Goal: Task Accomplishment & Management: Manage account settings

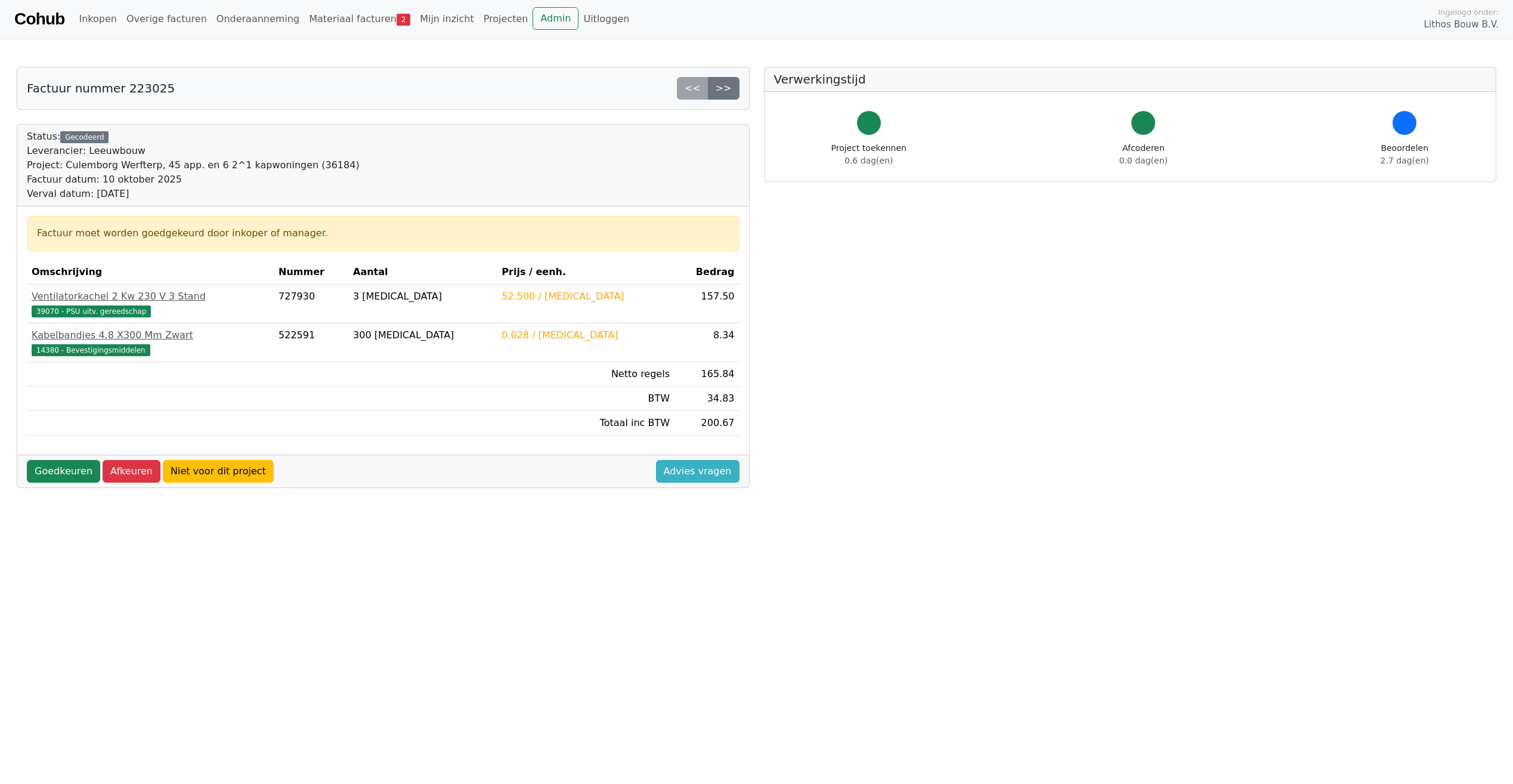
click at [718, 475] on link "Advies vragen" at bounding box center [698, 471] width 84 height 23
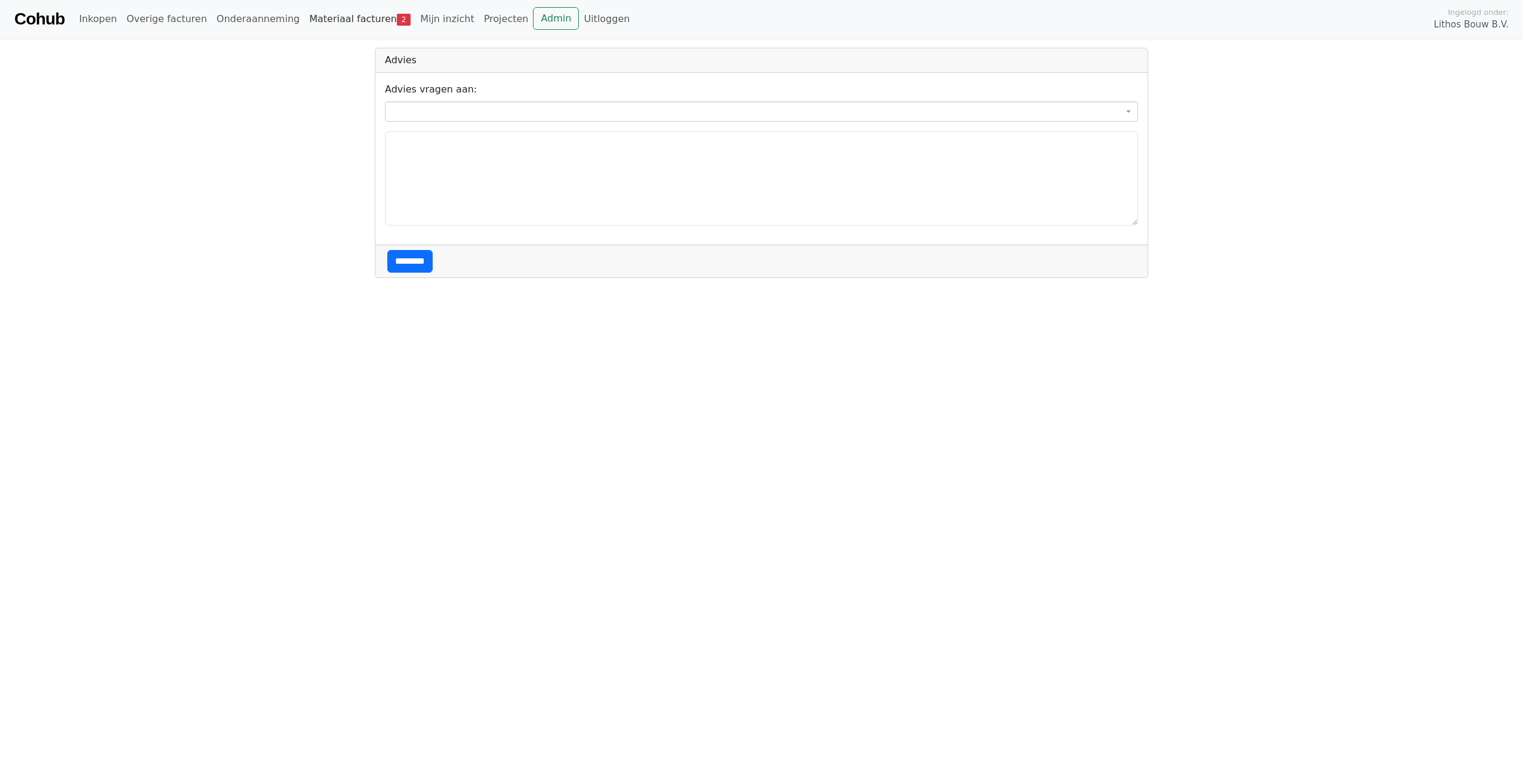
click at [327, 21] on link "Materiaal facturen 2" at bounding box center [359, 19] width 111 height 24
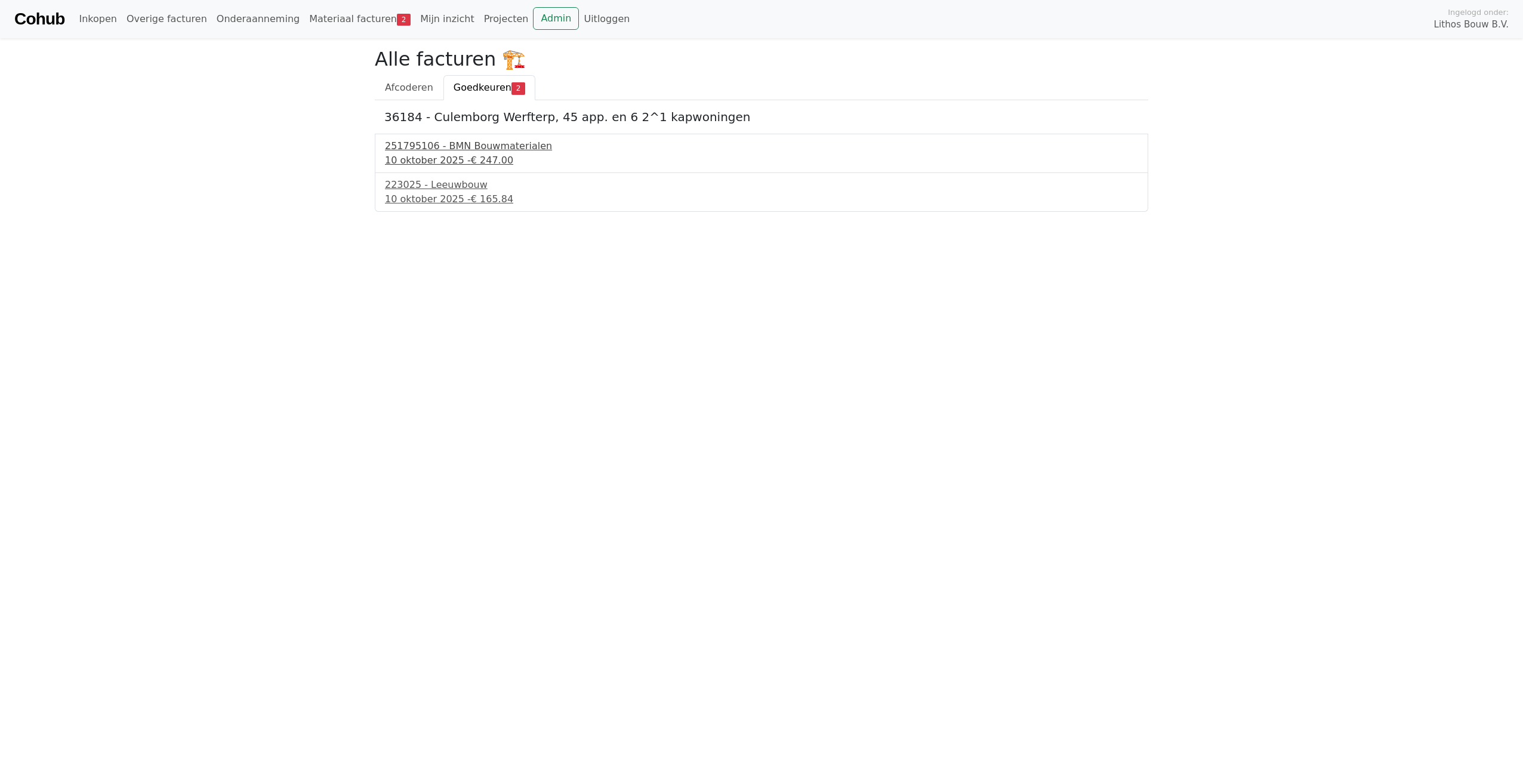
click at [476, 151] on div "251795106 - BMN Bouwmaterialen" at bounding box center [762, 146] width 753 height 15
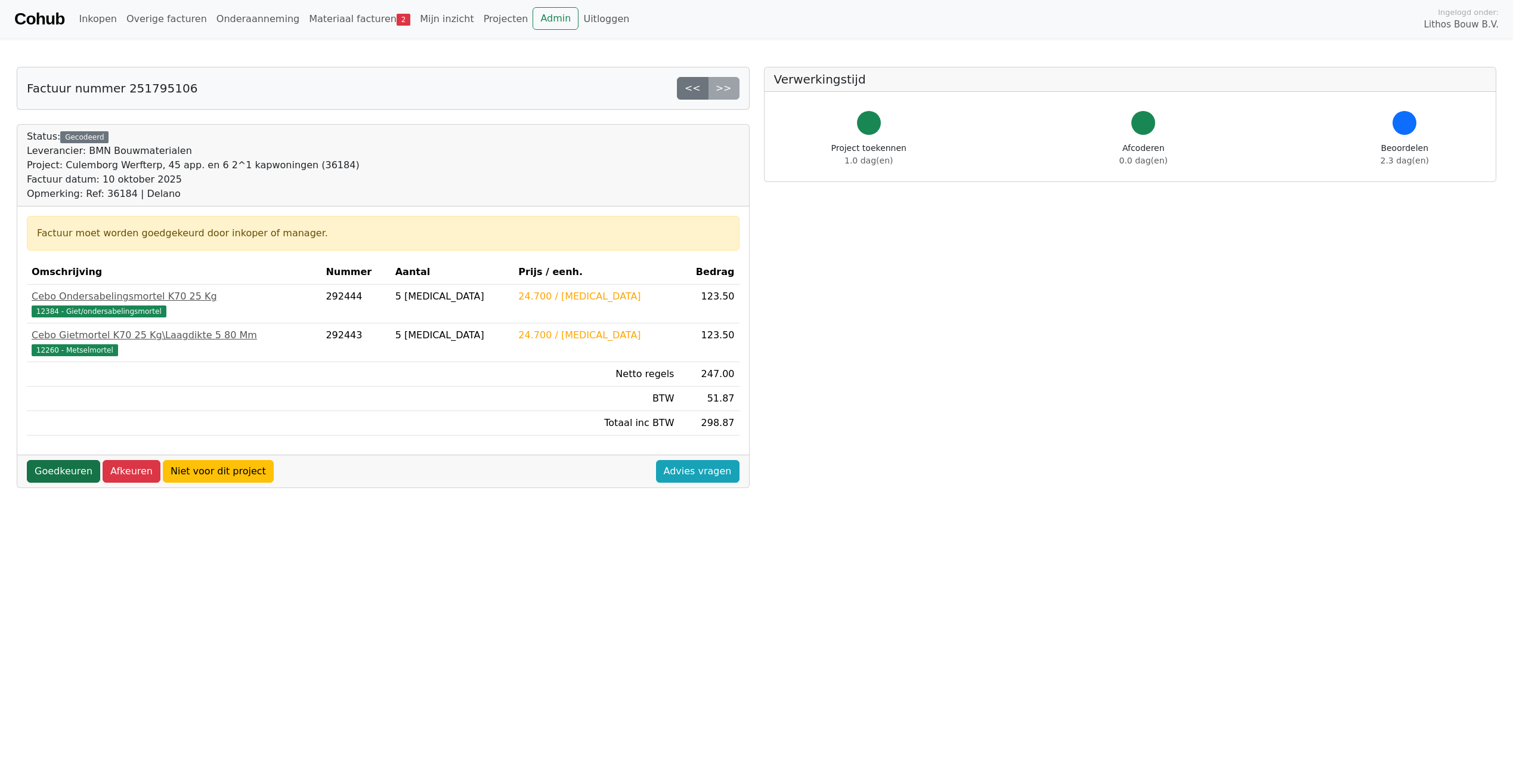
click at [76, 475] on link "Goedkeuren" at bounding box center [63, 471] width 74 height 23
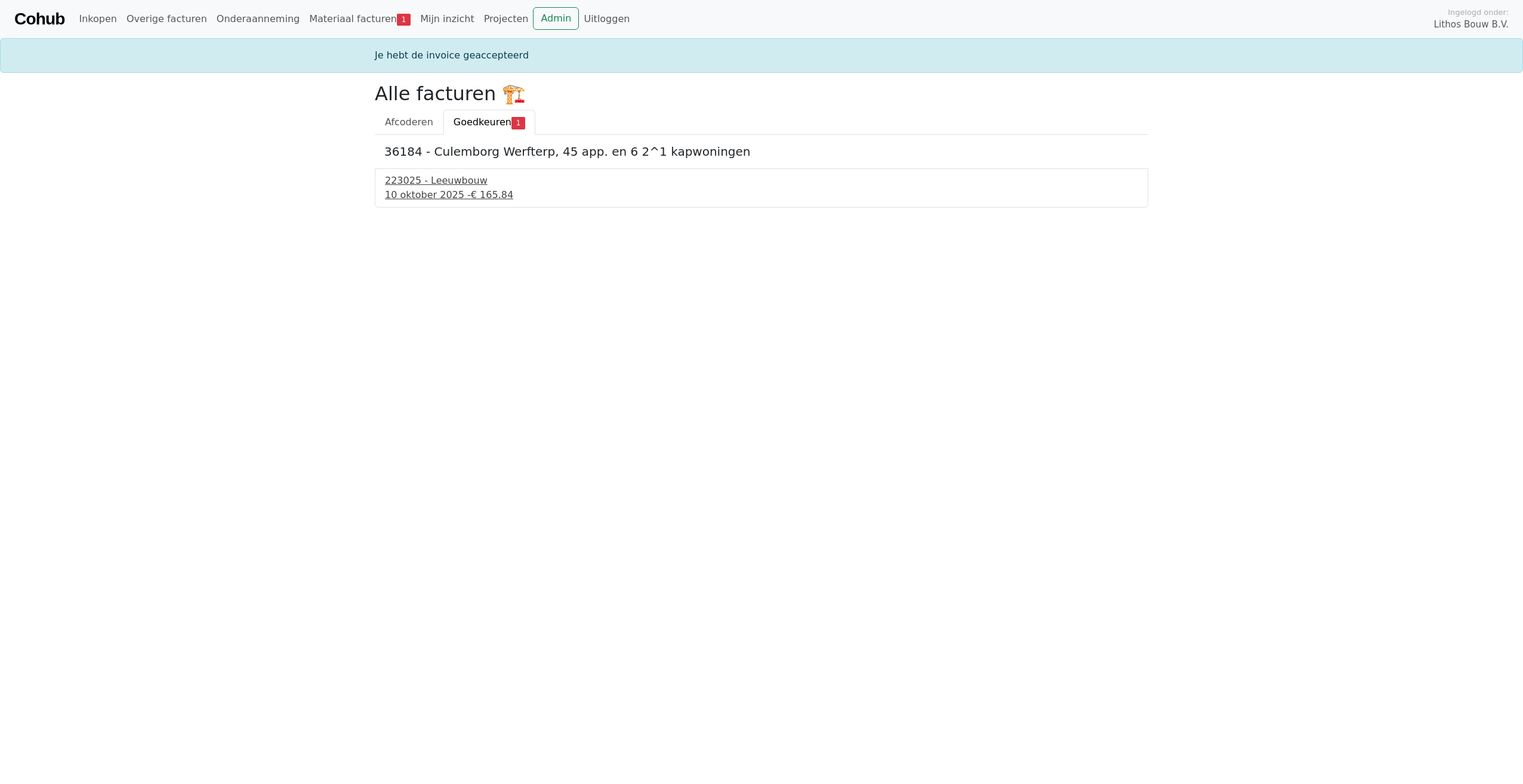
click at [432, 192] on div "10 oktober 2025 - € 165.84" at bounding box center [762, 195] width 753 height 15
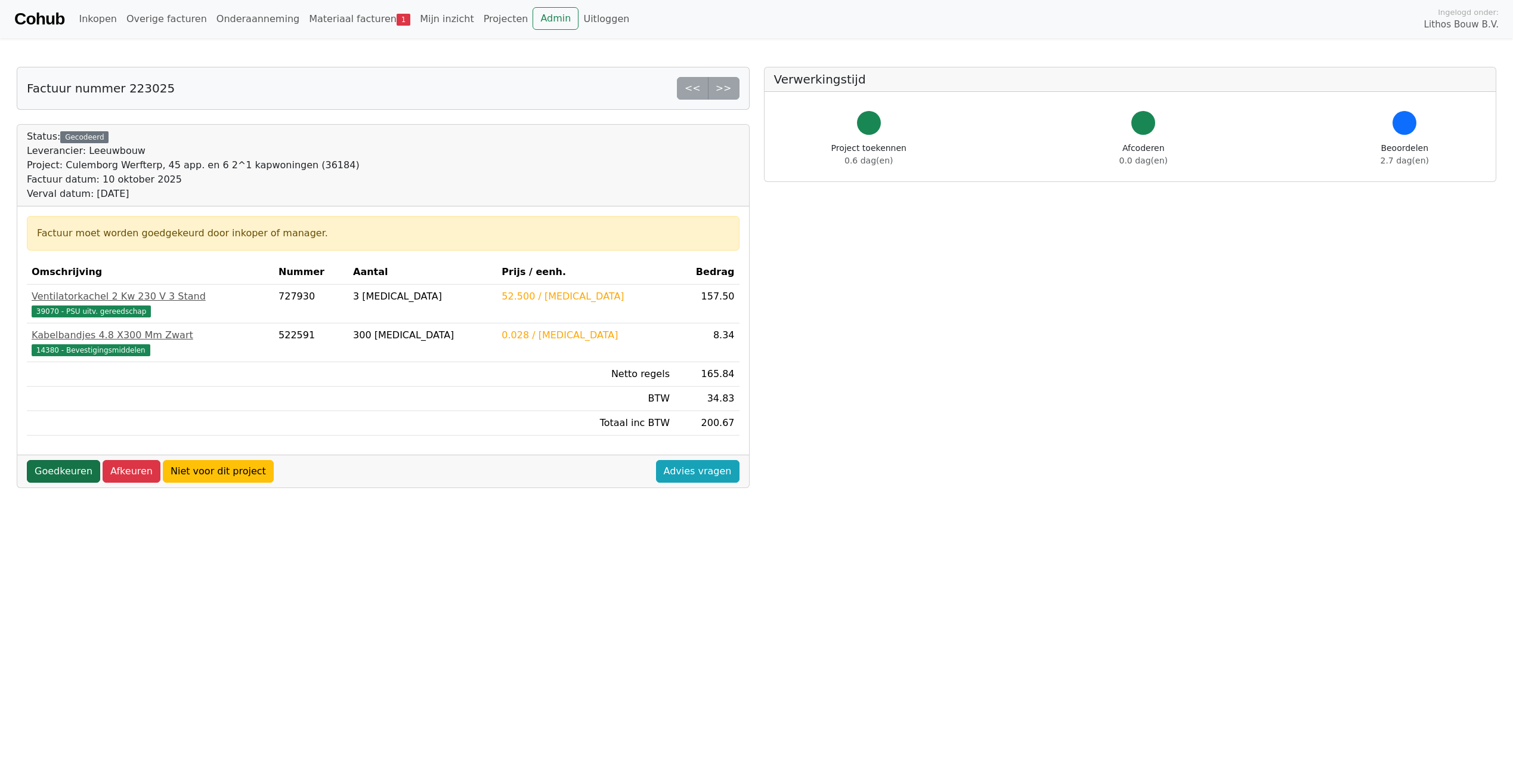
click at [61, 476] on link "Goedkeuren" at bounding box center [63, 471] width 74 height 23
